Goal: Transaction & Acquisition: Book appointment/travel/reservation

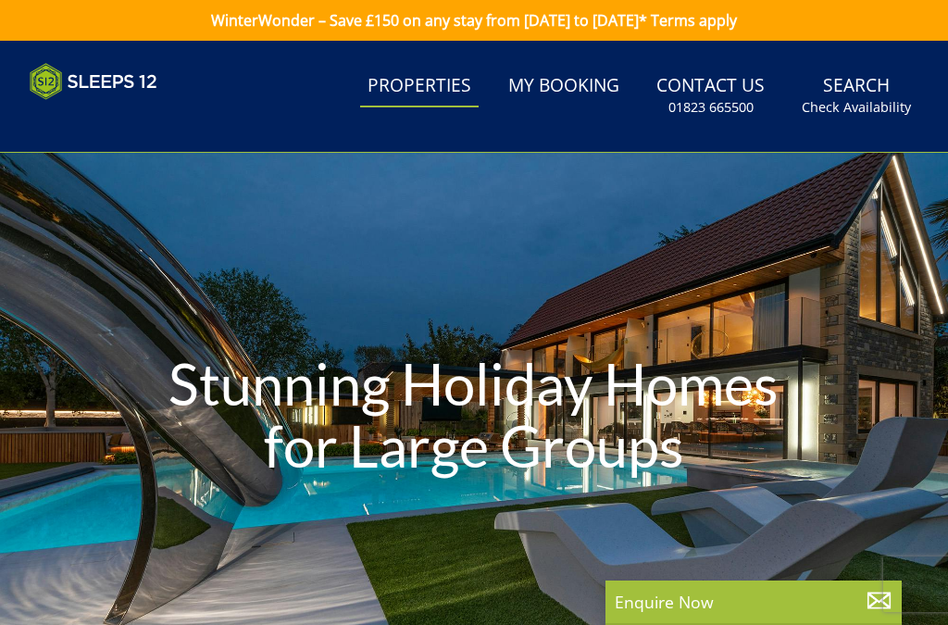
select select
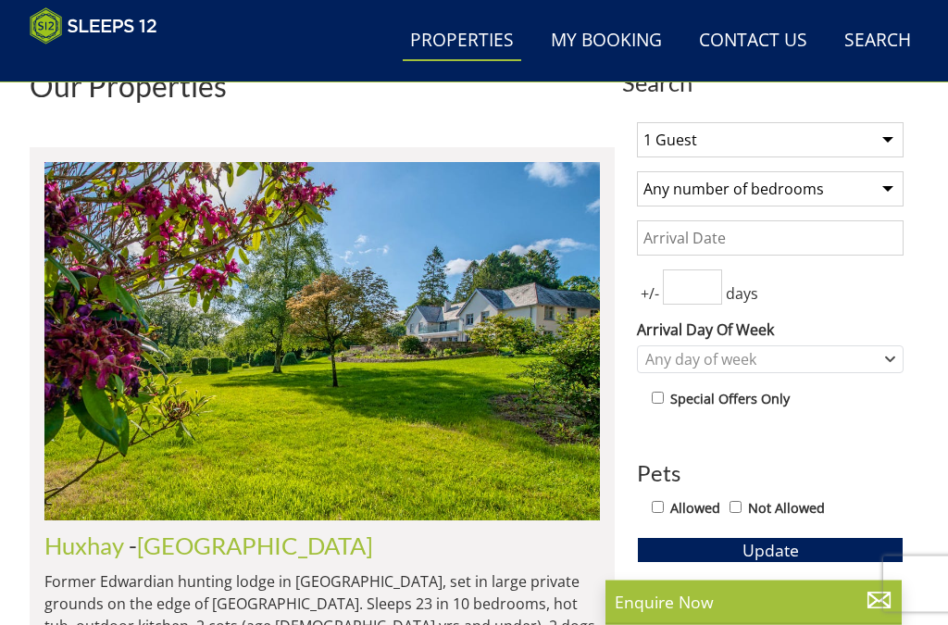
scroll to position [615, 0]
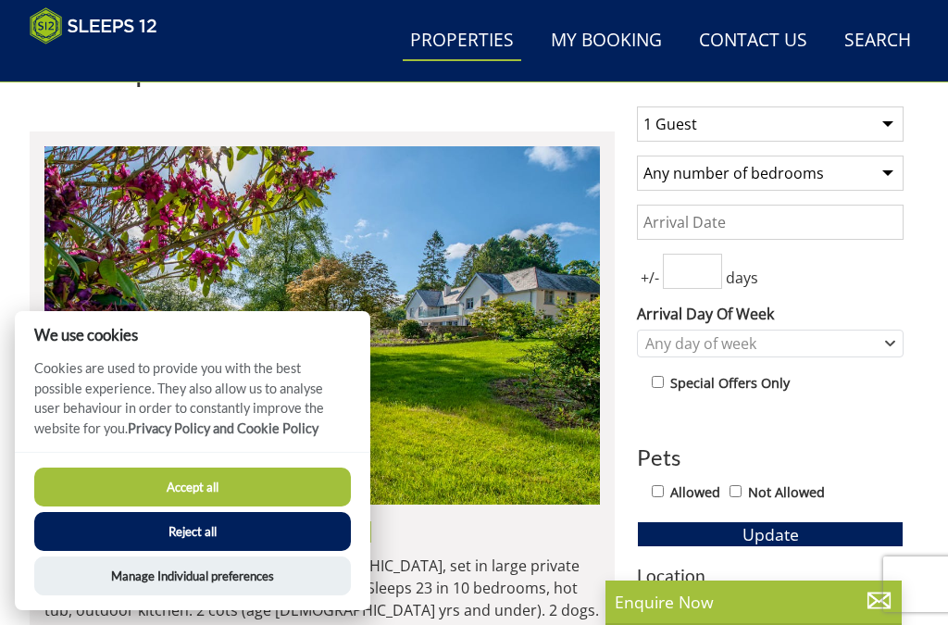
click at [222, 507] on button "Accept all" at bounding box center [192, 487] width 317 height 39
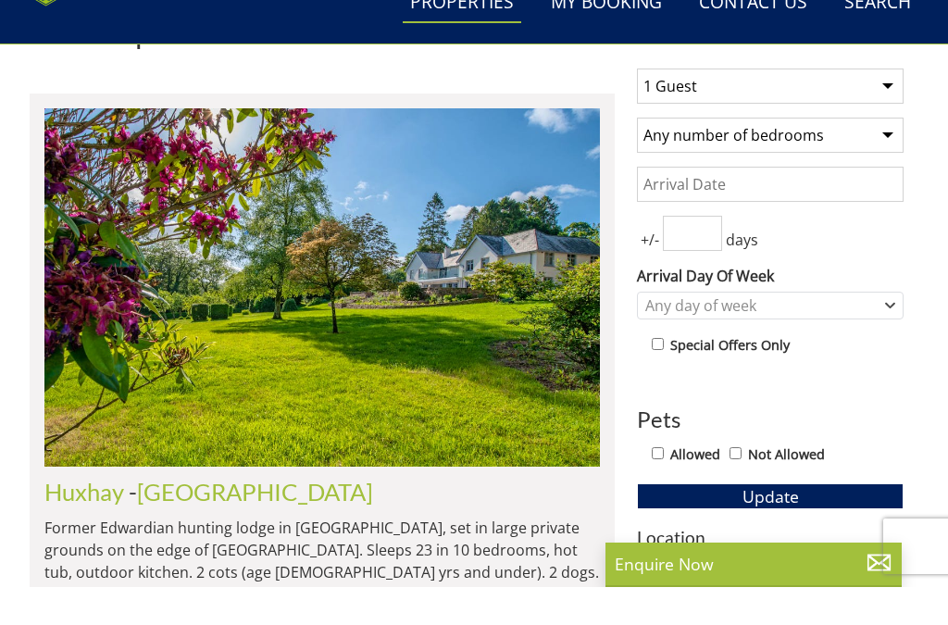
click at [901, 156] on select "Any number of bedrooms 4 Bedrooms 5 Bedrooms 6 Bedrooms 7 Bedrooms 8 Bedrooms 9…" at bounding box center [770, 173] width 267 height 35
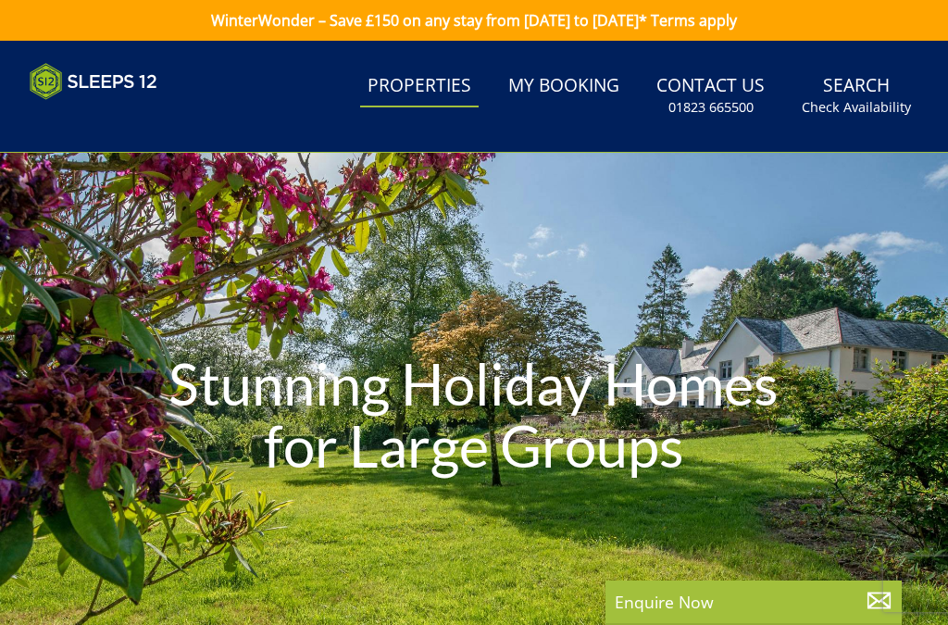
select select
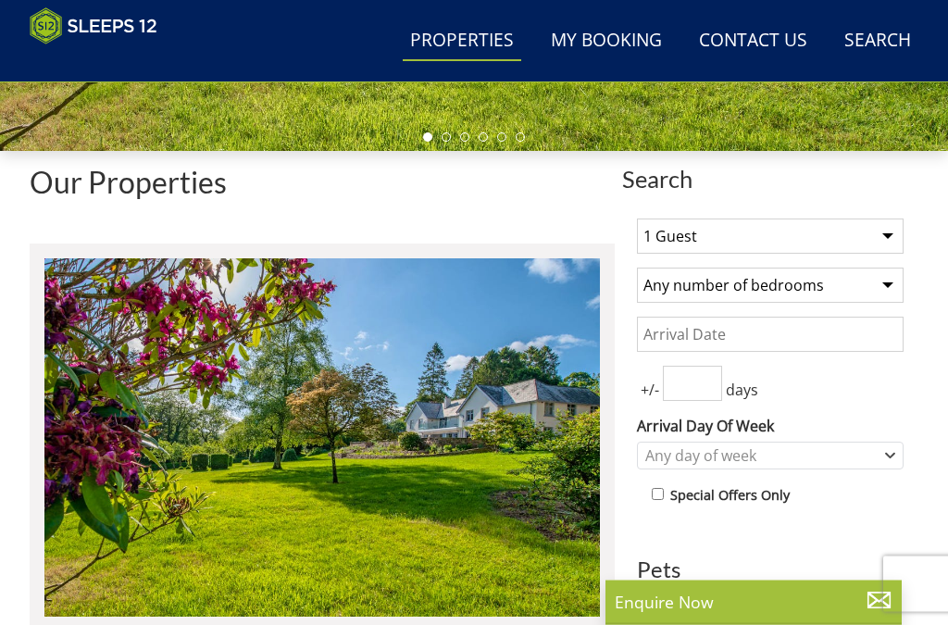
scroll to position [503, 0]
click at [886, 234] on select "1 Guest 2 Guests 3 Guests 4 Guests 5 Guests 6 Guests 7 Guests 8 Guests 9 Guests…" at bounding box center [770, 236] width 267 height 35
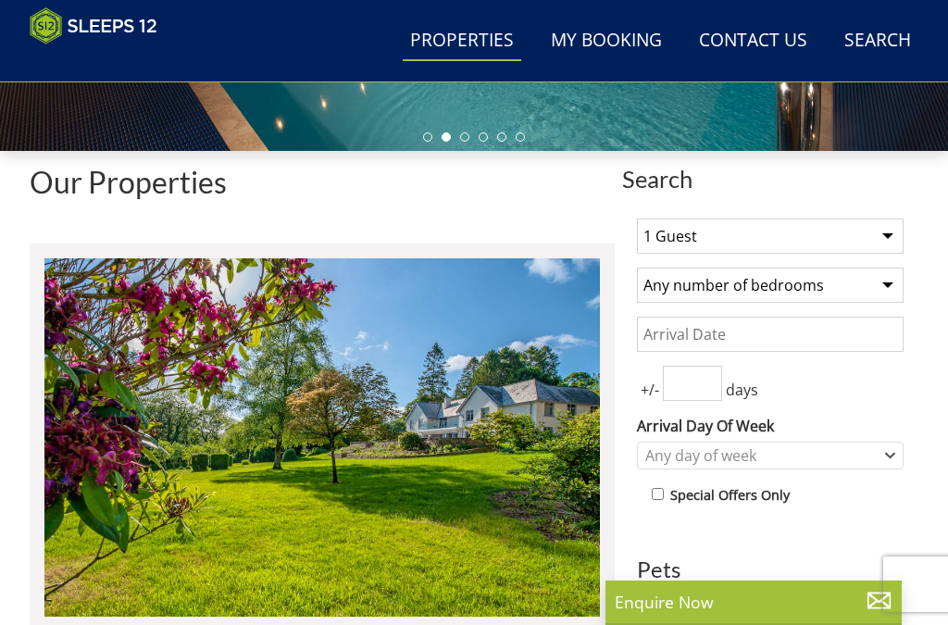
select select "9"
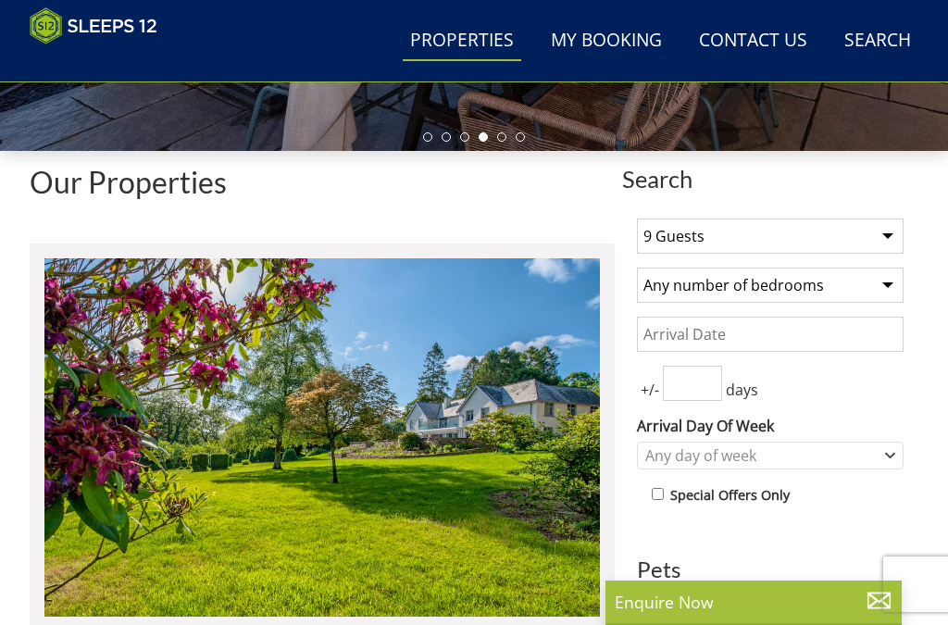
click at [891, 287] on select "Any number of bedrooms 4 Bedrooms 5 Bedrooms 6 Bedrooms 7 Bedrooms 8 Bedrooms 9…" at bounding box center [770, 285] width 267 height 35
select select "5"
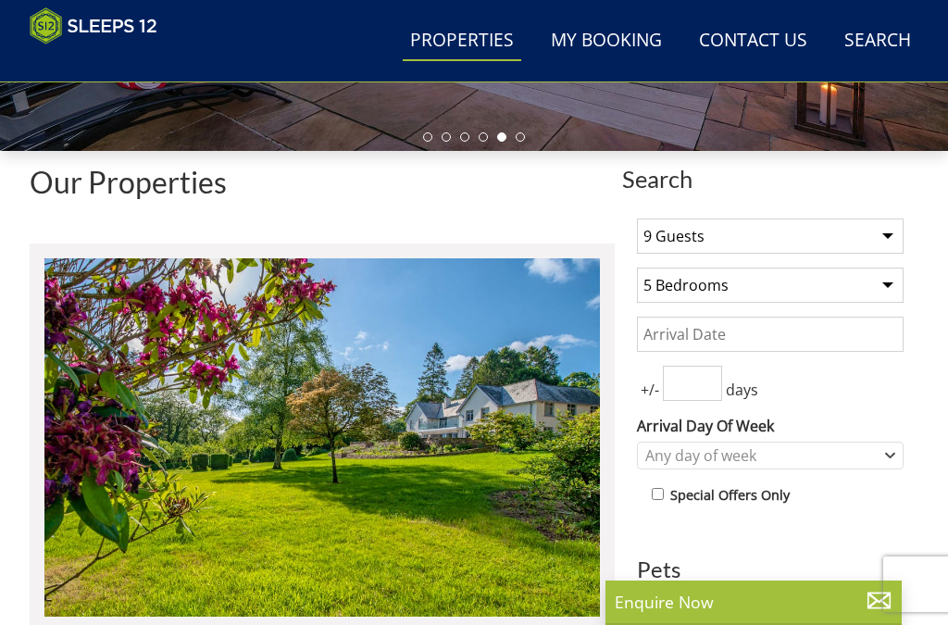
click at [687, 388] on input "number" at bounding box center [692, 383] width 59 height 35
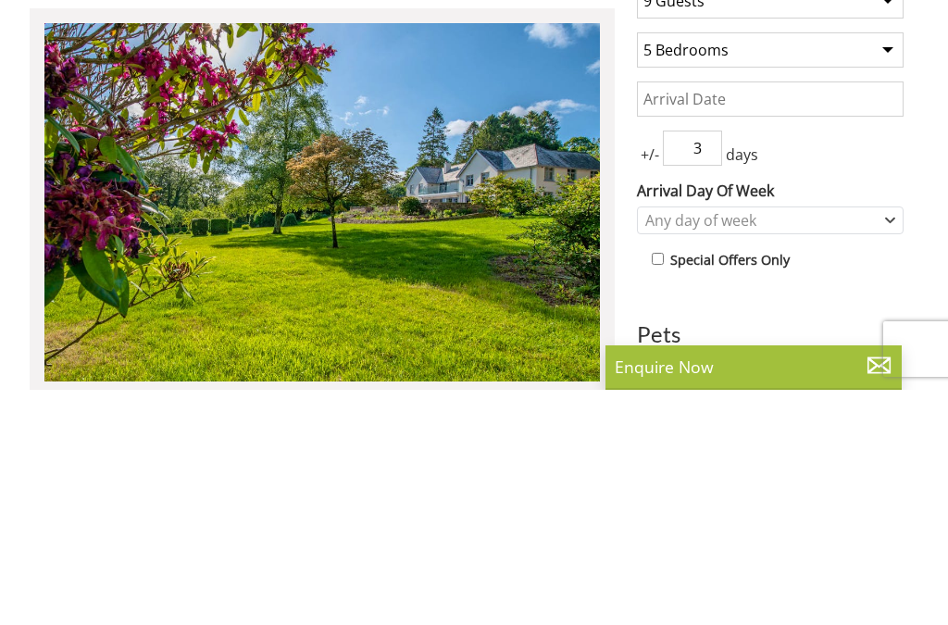
type input "3"
click at [885, 442] on div "Any day of week" at bounding box center [770, 456] width 267 height 28
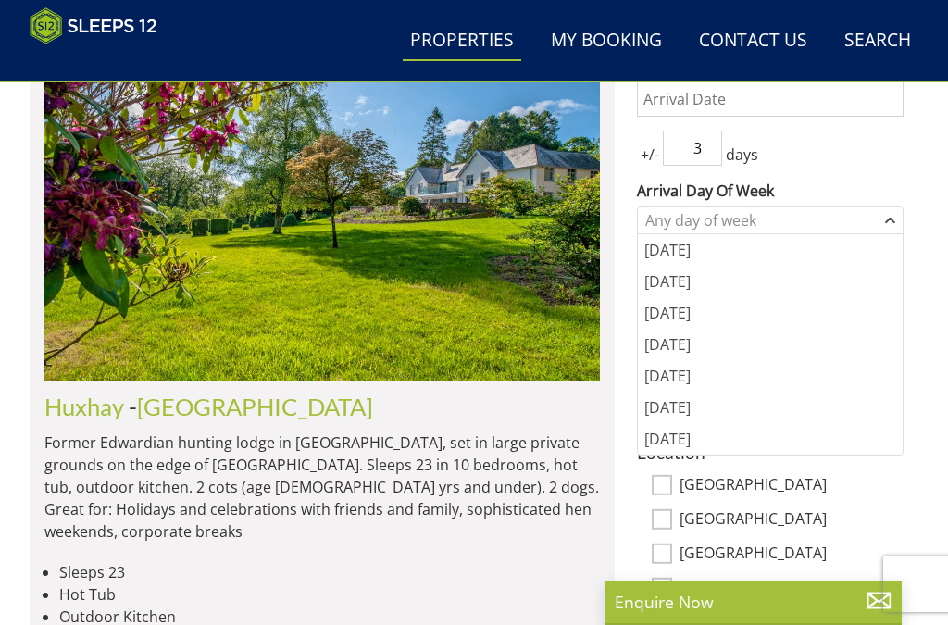
click at [682, 382] on div "[DATE]" at bounding box center [770, 375] width 265 height 31
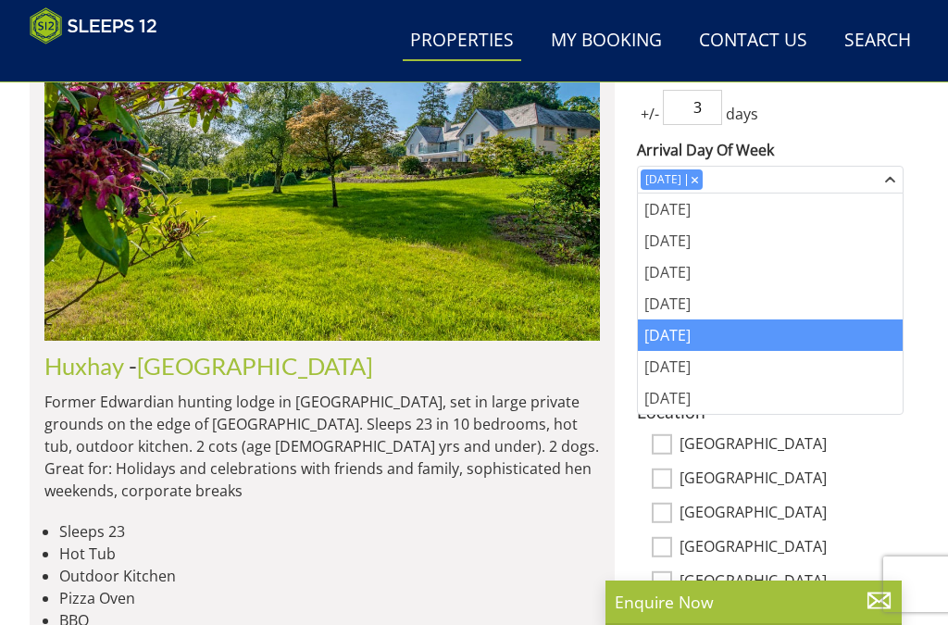
scroll to position [766, 0]
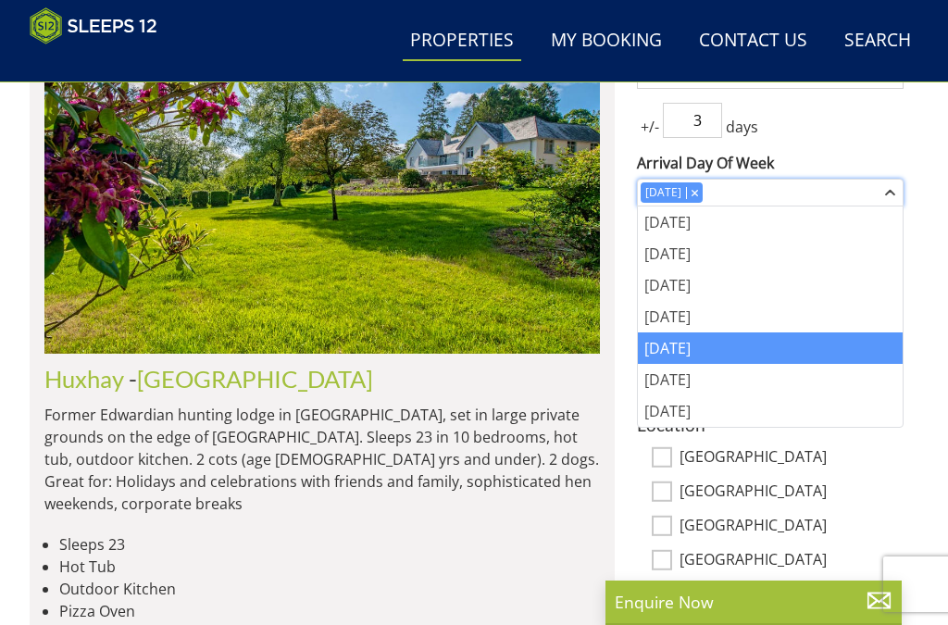
click at [760, 192] on div "[DATE]" at bounding box center [761, 192] width 240 height 20
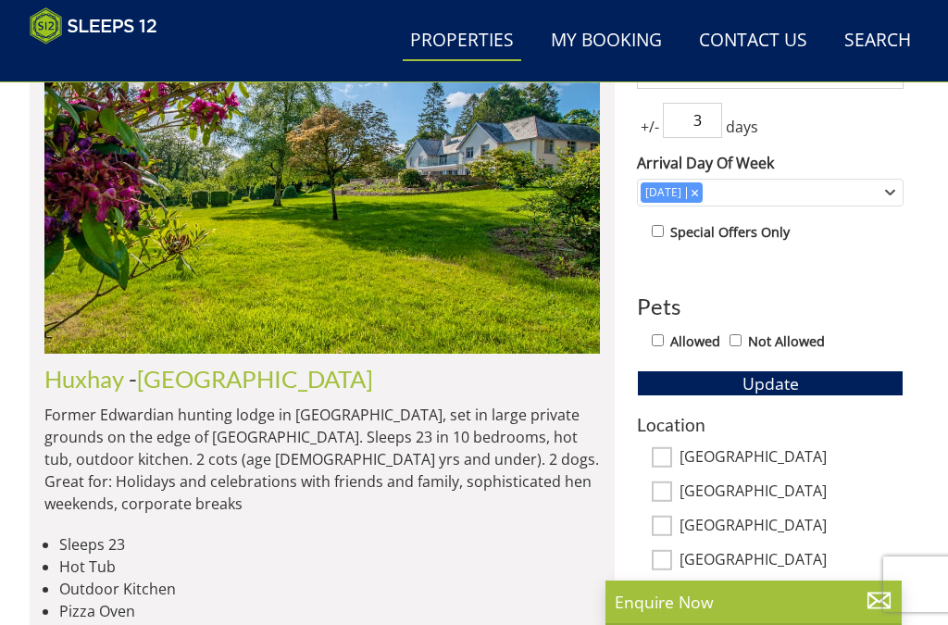
click at [664, 334] on input "Allowed" at bounding box center [658, 340] width 12 height 12
checkbox input "true"
click at [780, 387] on span "Update" at bounding box center [771, 383] width 56 height 22
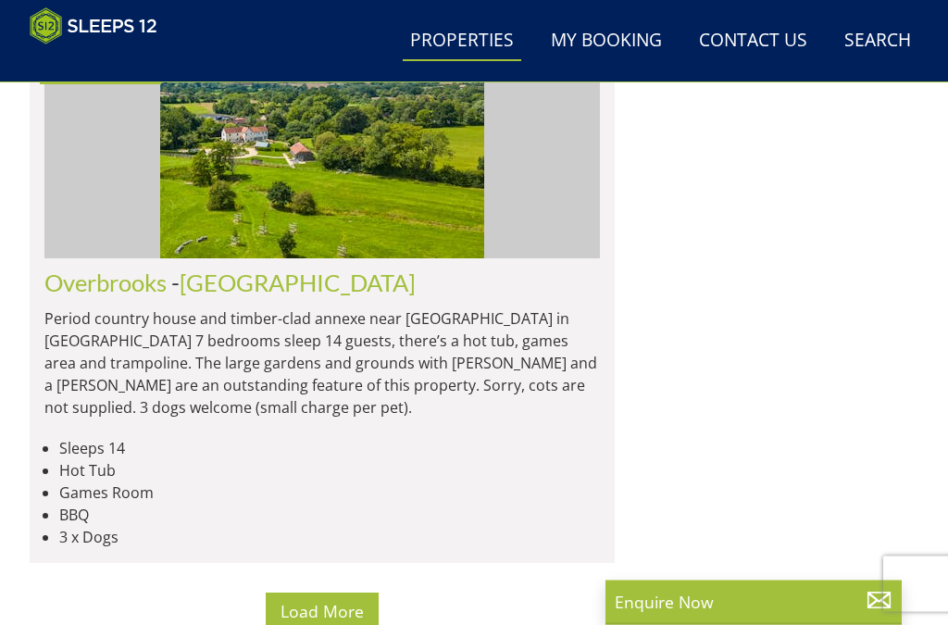
scroll to position [9441, 0]
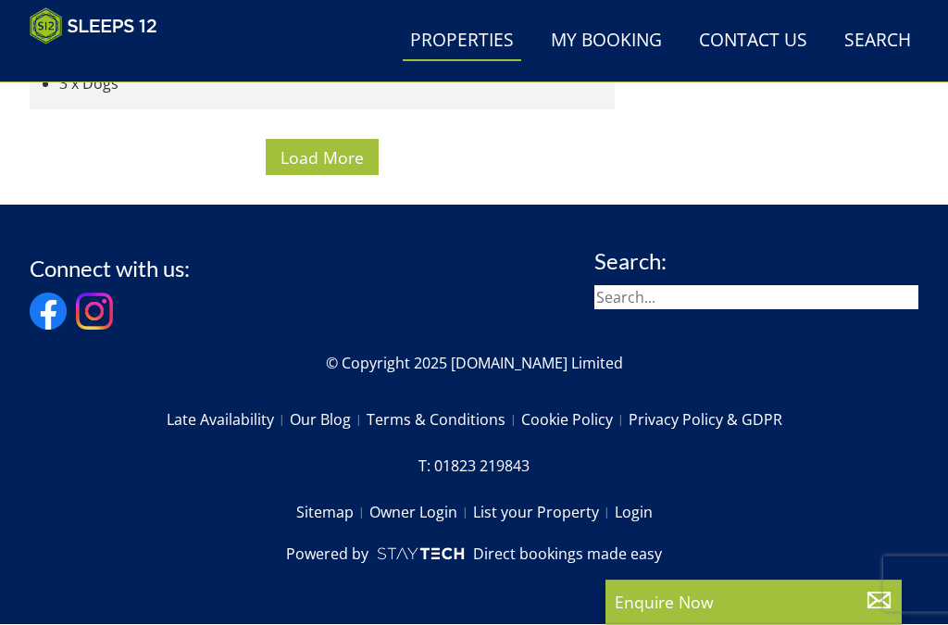
scroll to position [14131, 0]
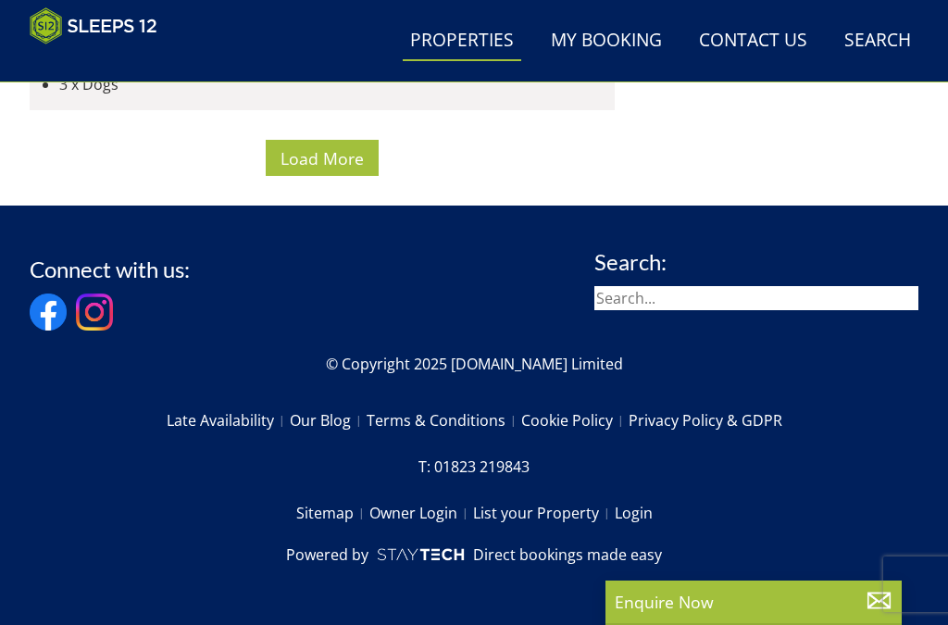
click at [341, 169] on span "Load More" at bounding box center [322, 158] width 83 height 22
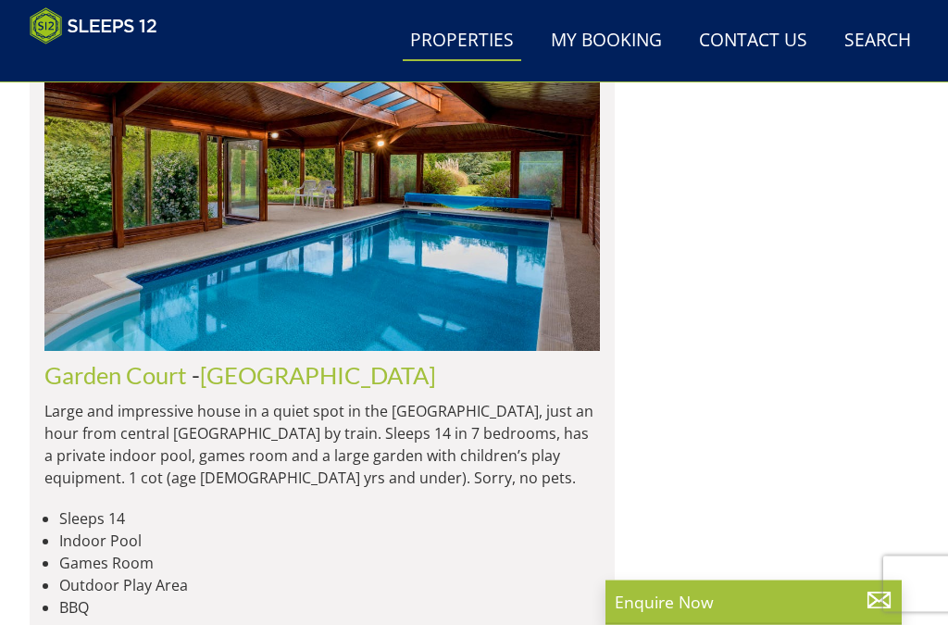
scroll to position [10325, 0]
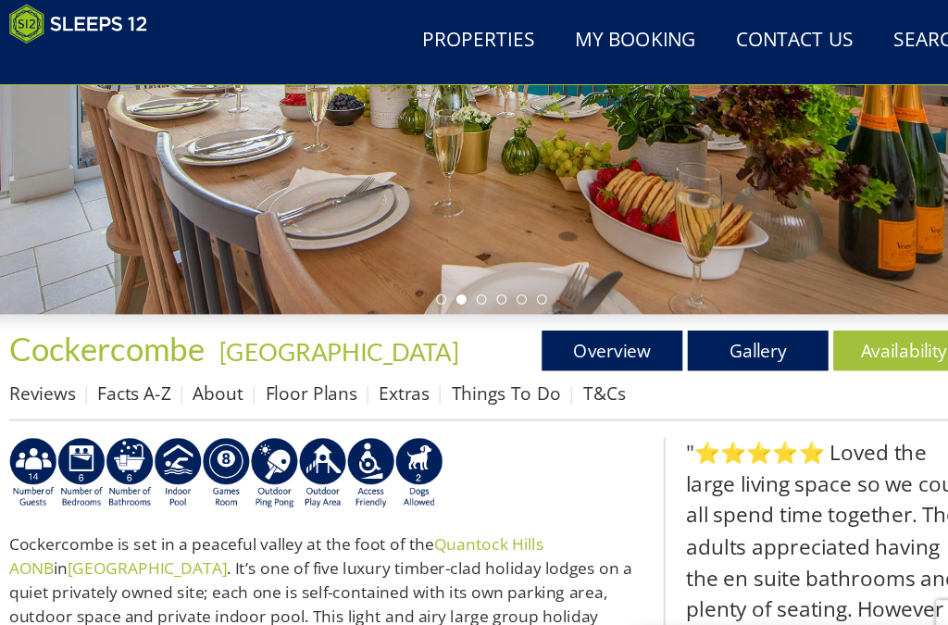
scroll to position [361, 0]
click at [826, 321] on link "Availability" at bounding box center [854, 325] width 130 height 37
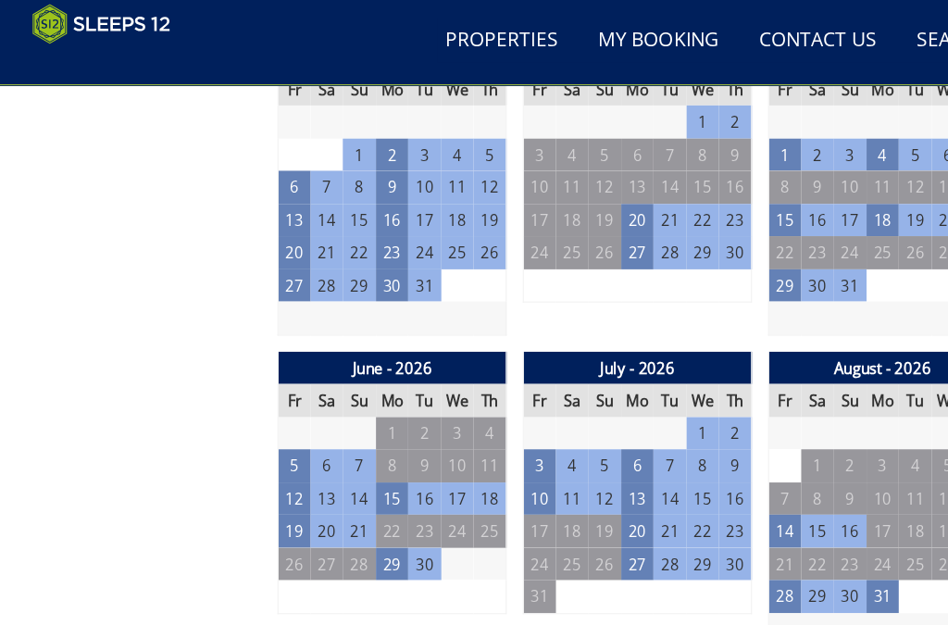
scroll to position [1300, 0]
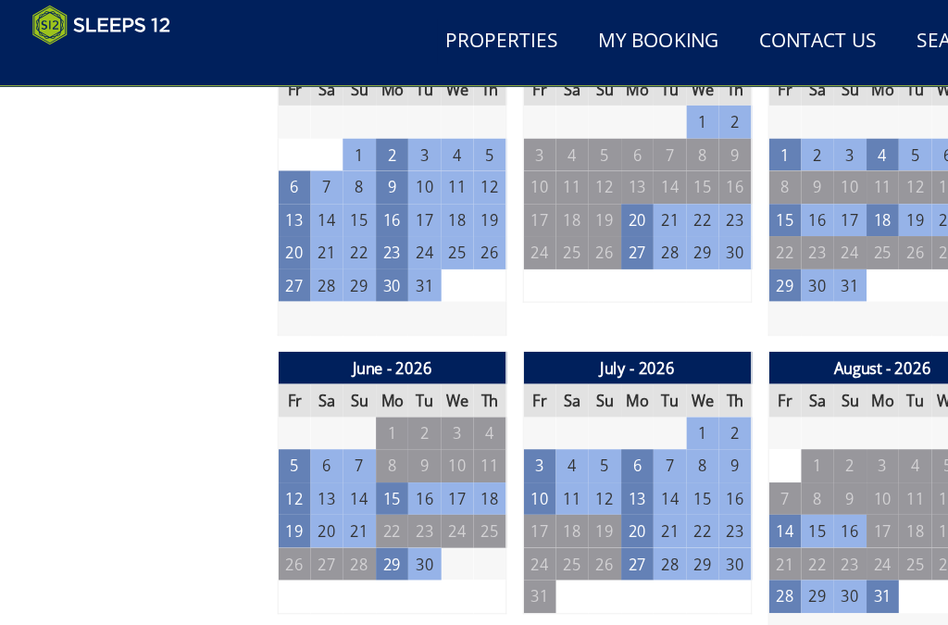
click at [269, 512] on td "26" at bounding box center [272, 522] width 30 height 31
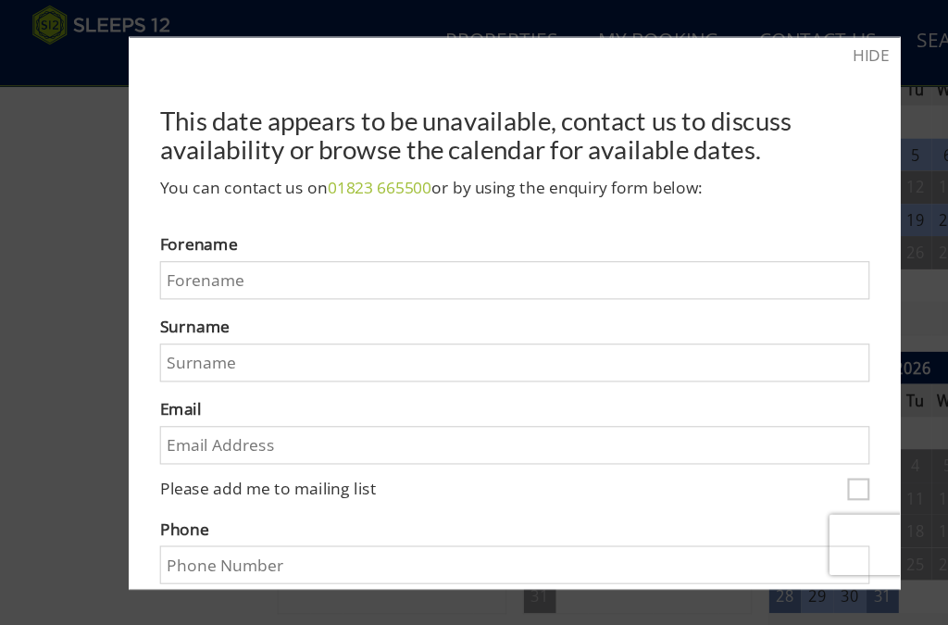
click at [807, 54] on link "HIDE" at bounding box center [802, 54] width 34 height 22
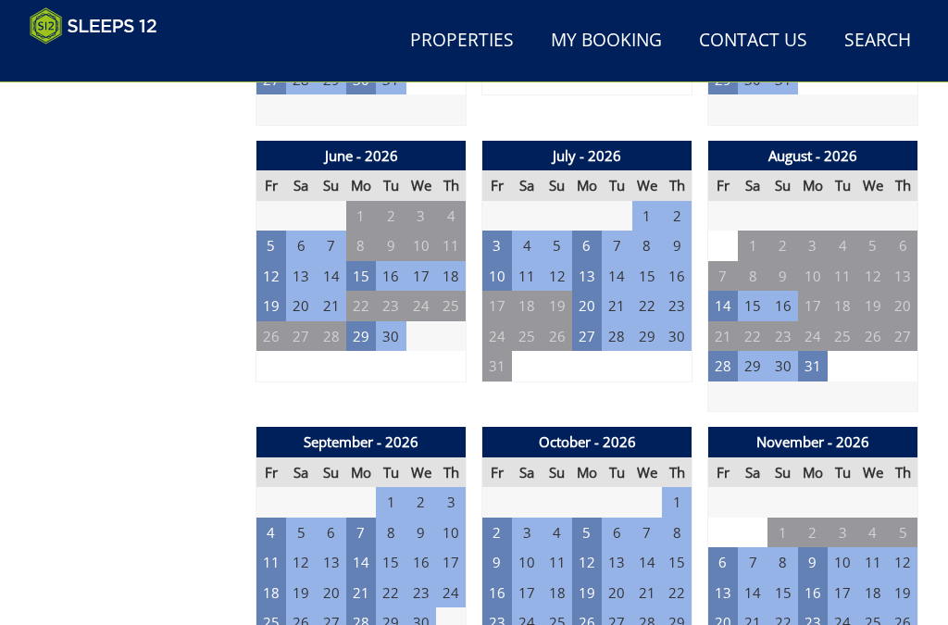
scroll to position [1486, 0]
